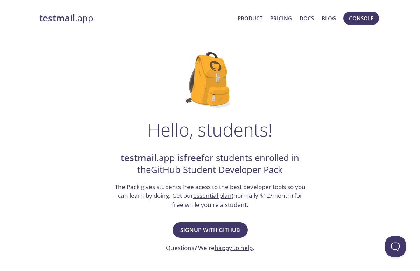
click at [199, 229] on span "Signup with GitHub" at bounding box center [210, 230] width 60 height 10
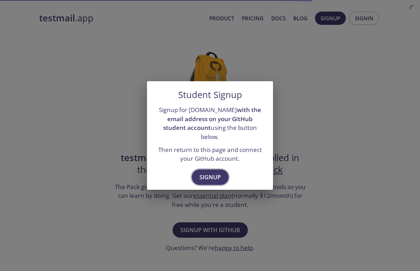
click at [215, 176] on span "Signup" at bounding box center [209, 177] width 21 height 10
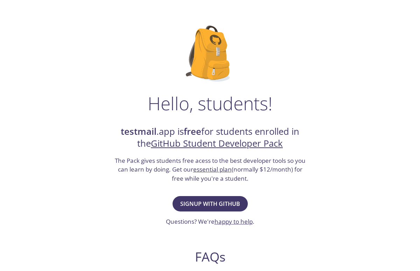
scroll to position [37, 0]
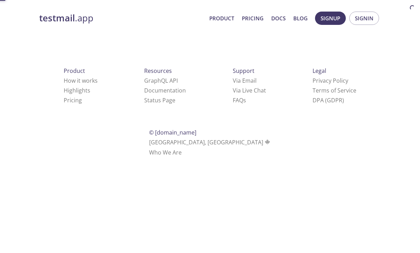
click at [210, 166] on html "testmail .app Product Pricing Docs Blog Signup Signin Product How it works High…" at bounding box center [210, 83] width 420 height 166
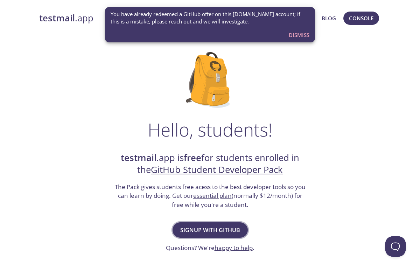
click at [194, 227] on span "Signup with GitHub" at bounding box center [210, 230] width 60 height 10
click at [211, 225] on button "Signup with GitHub" at bounding box center [210, 229] width 75 height 15
click at [301, 34] on span "Dismiss" at bounding box center [299, 34] width 21 height 9
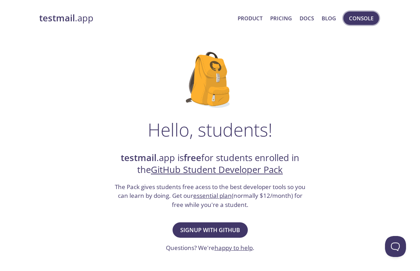
click at [354, 23] on button "Console" at bounding box center [361, 18] width 36 height 13
